Goal: Task Accomplishment & Management: Complete application form

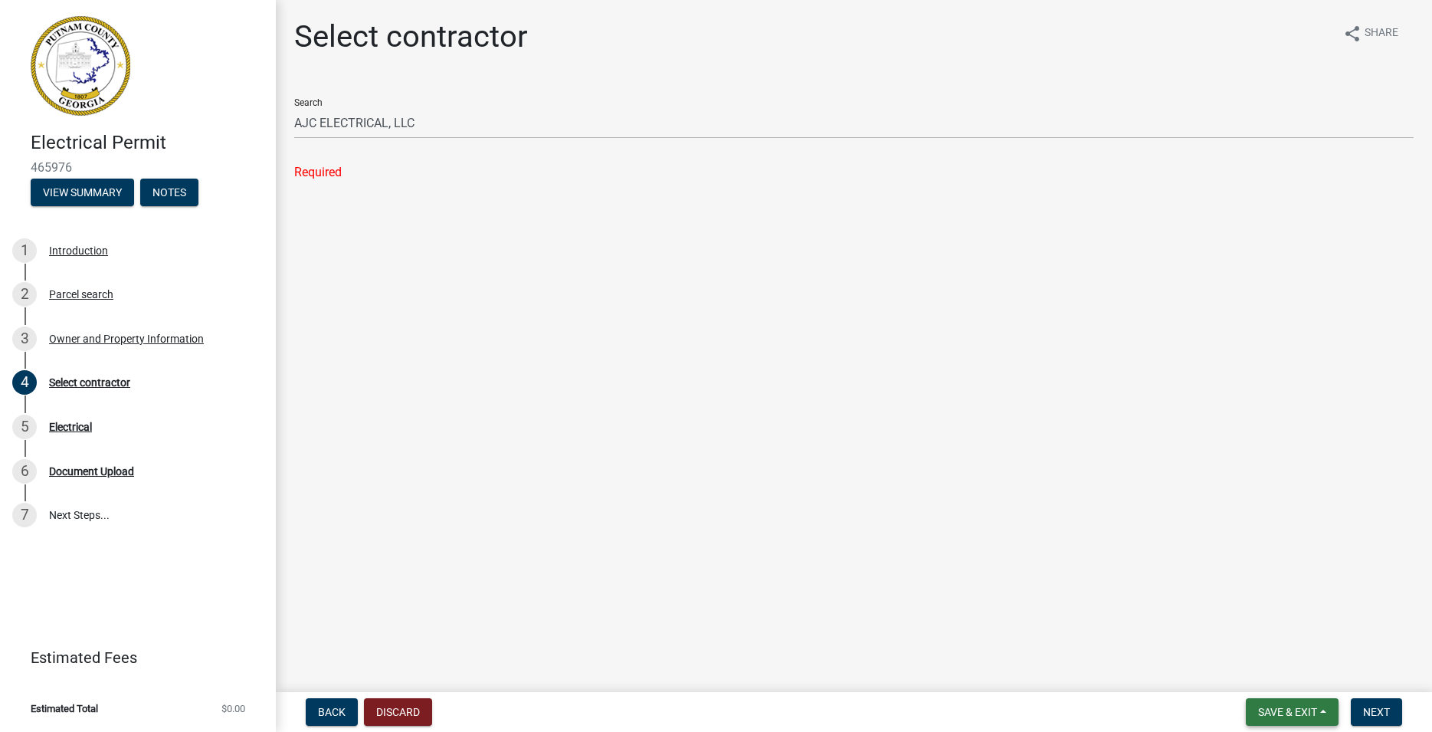
click at [1283, 713] on span "Save & Exit" at bounding box center [1287, 712] width 59 height 12
click at [1271, 670] on button "Save & Exit" at bounding box center [1277, 672] width 123 height 37
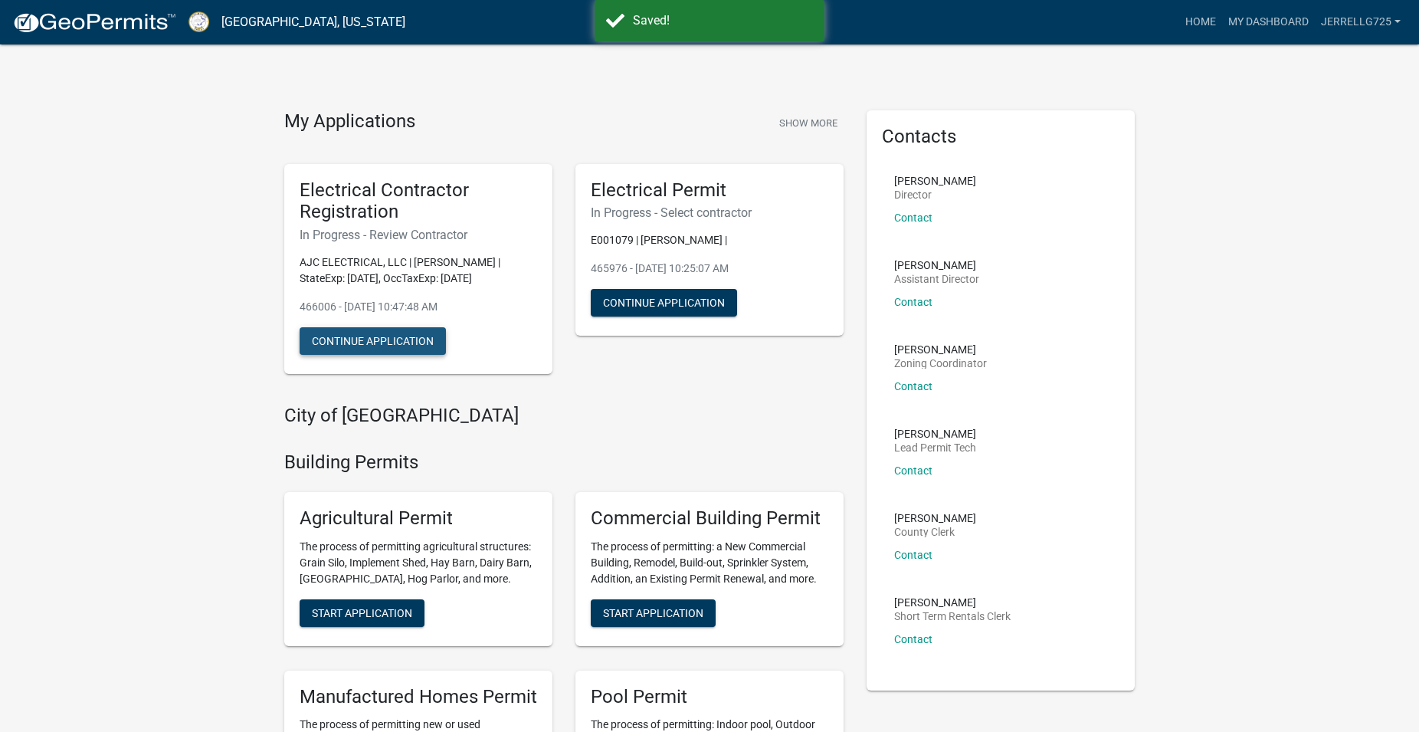
click at [394, 341] on button "Continue Application" at bounding box center [373, 341] width 146 height 28
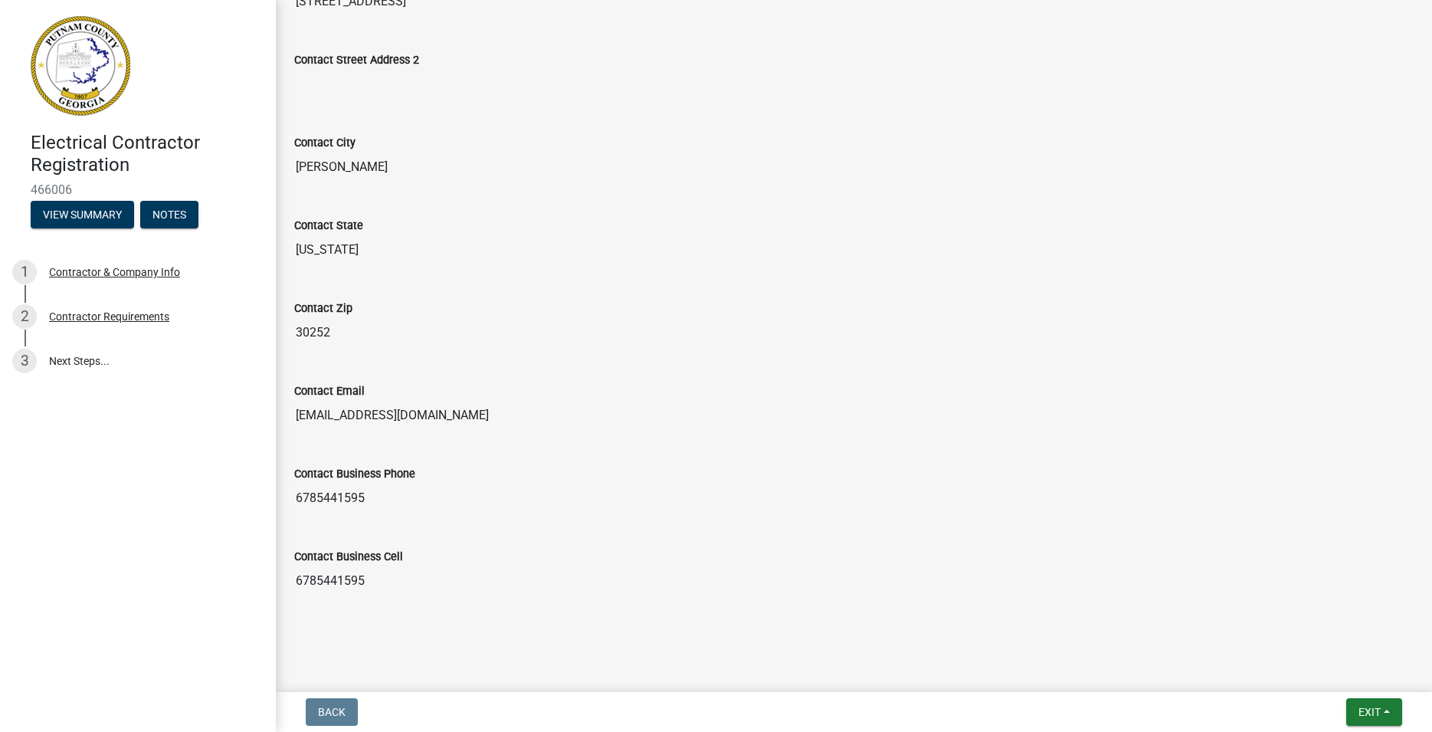
scroll to position [607, 0]
click at [1368, 706] on span "Exit" at bounding box center [1369, 712] width 22 height 12
click at [1349, 673] on button "Save & Exit" at bounding box center [1341, 672] width 123 height 37
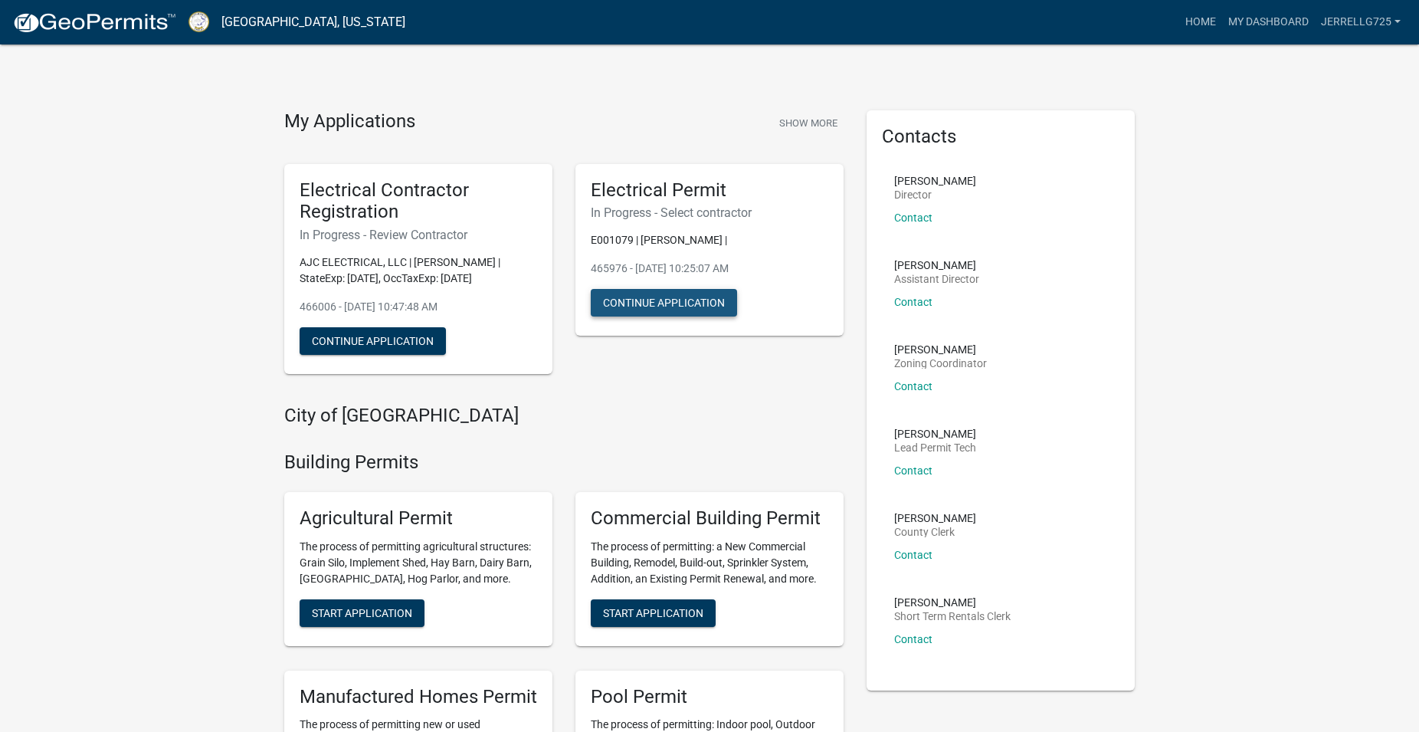
click at [649, 296] on button "Continue Application" at bounding box center [664, 303] width 146 height 28
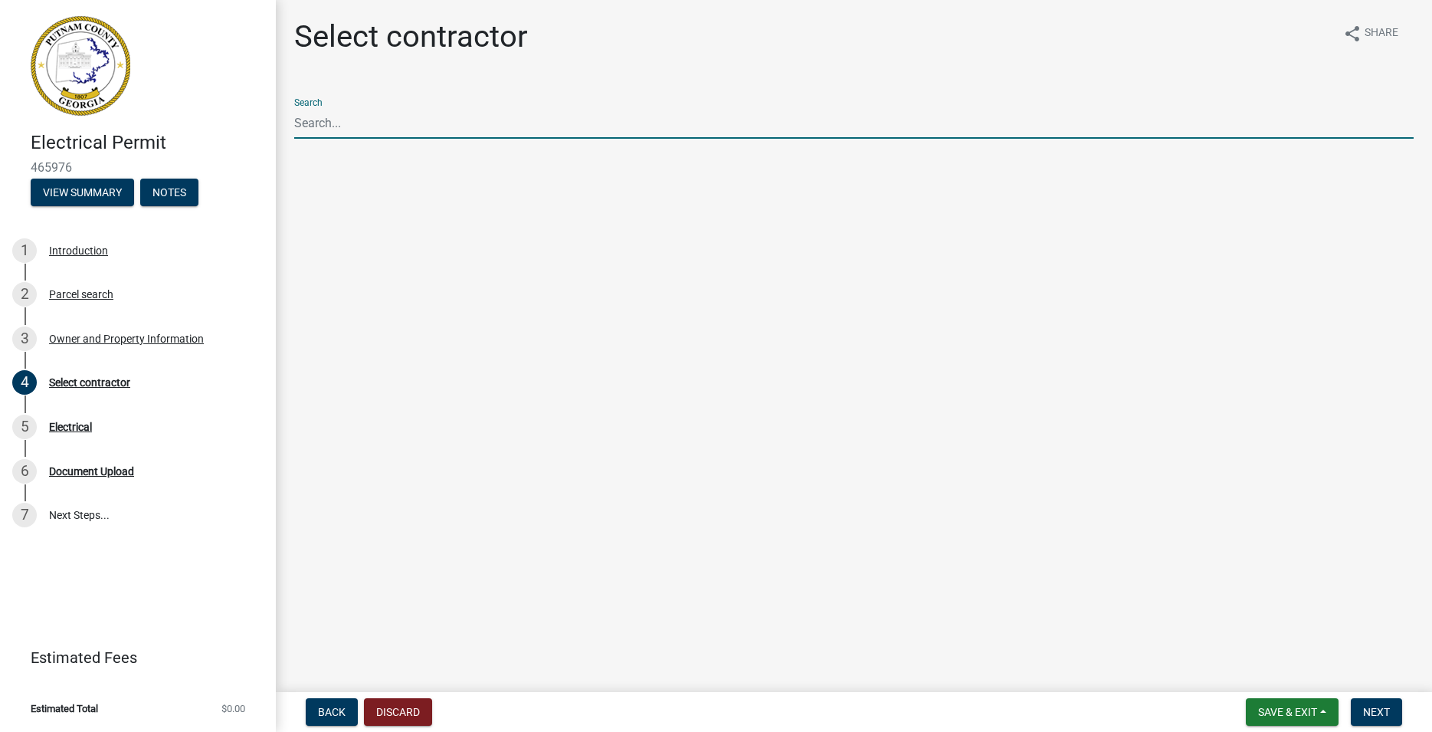
click at [349, 125] on input "Search" at bounding box center [853, 122] width 1119 height 31
drag, startPoint x: 328, startPoint y: 121, endPoint x: 273, endPoint y: 126, distance: 55.4
click at [294, 126] on input "ajc" at bounding box center [853, 122] width 1119 height 31
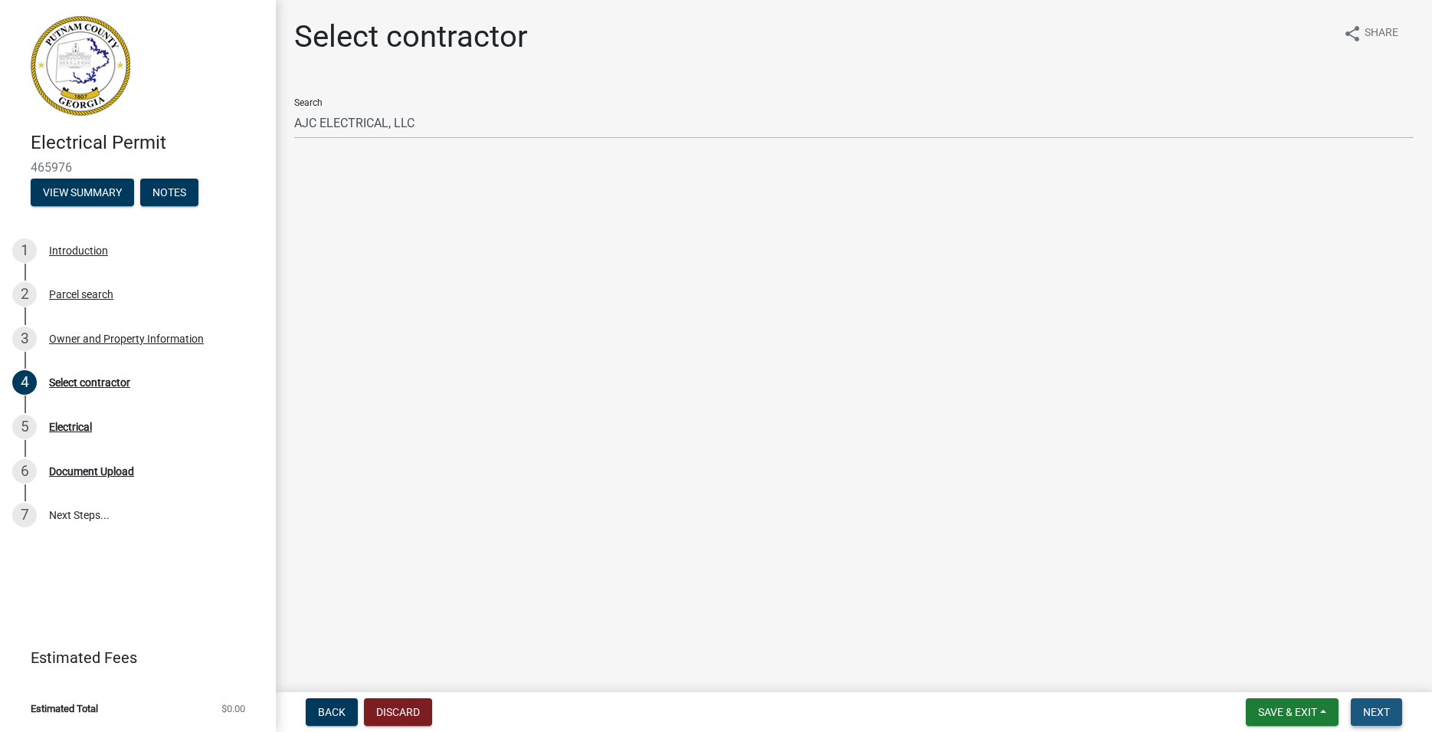
click at [1370, 714] on span "Next" at bounding box center [1376, 712] width 27 height 12
click at [1368, 706] on span "Next" at bounding box center [1376, 712] width 27 height 12
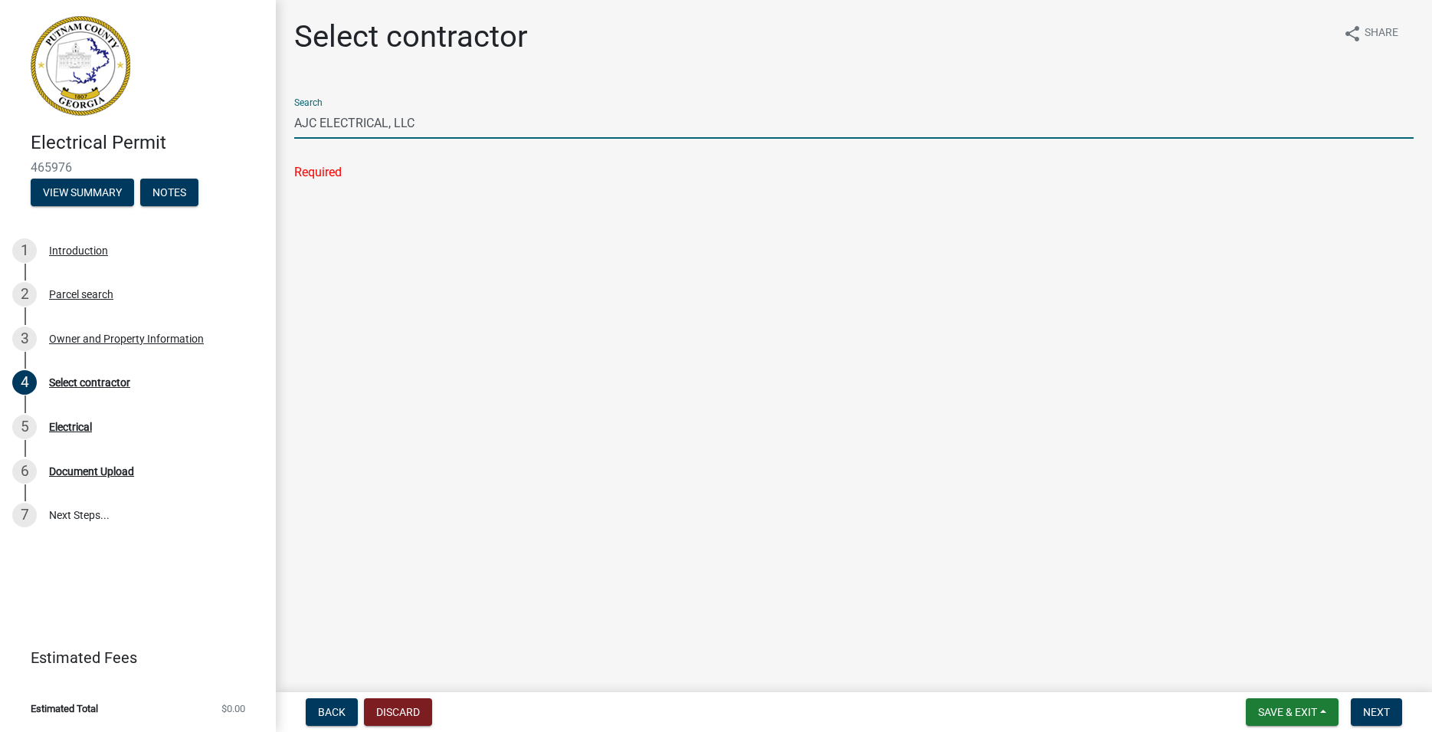
click at [465, 129] on input "AJC ELECTRICAL, LLC" at bounding box center [853, 122] width 1119 height 31
drag, startPoint x: 447, startPoint y: 121, endPoint x: 212, endPoint y: 103, distance: 235.1
click at [294, 107] on input "AJC ELECTRICAL, LLC" at bounding box center [853, 122] width 1119 height 31
type input "AJC"
